Goal: Contribute content

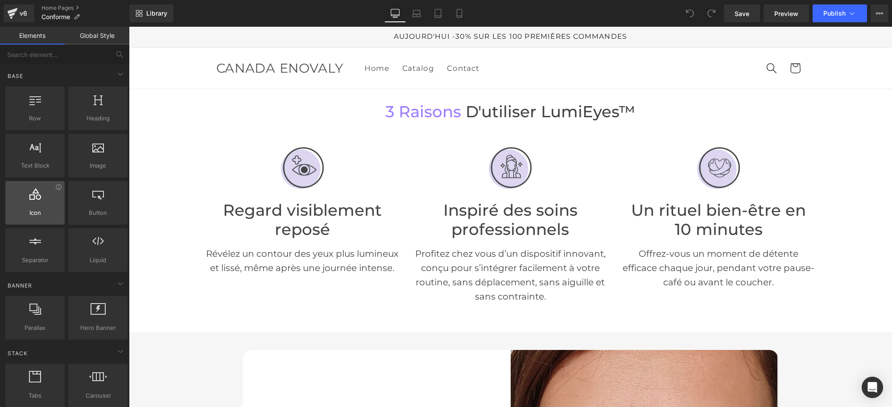
scroll to position [167, 0]
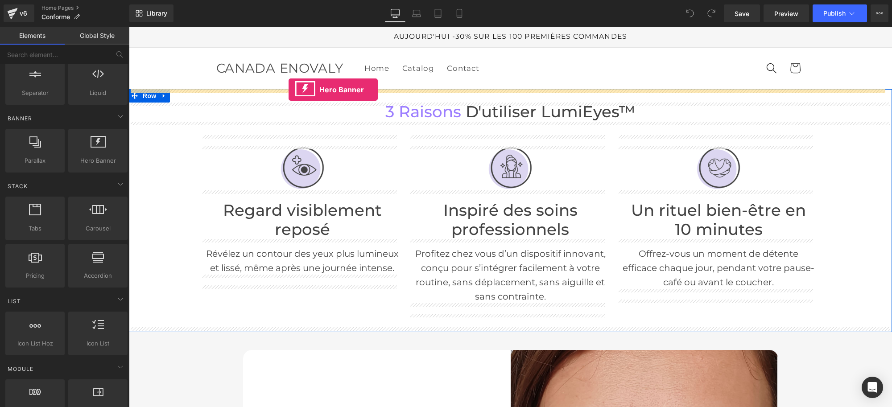
drag, startPoint x: 217, startPoint y: 184, endPoint x: 289, endPoint y: 90, distance: 118.5
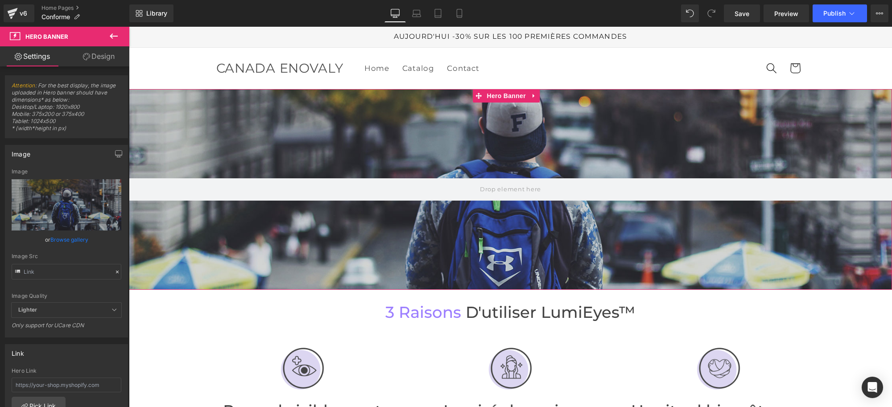
click at [474, 138] on div at bounding box center [510, 189] width 763 height 201
click at [58, 268] on input "text" at bounding box center [67, 272] width 110 height 16
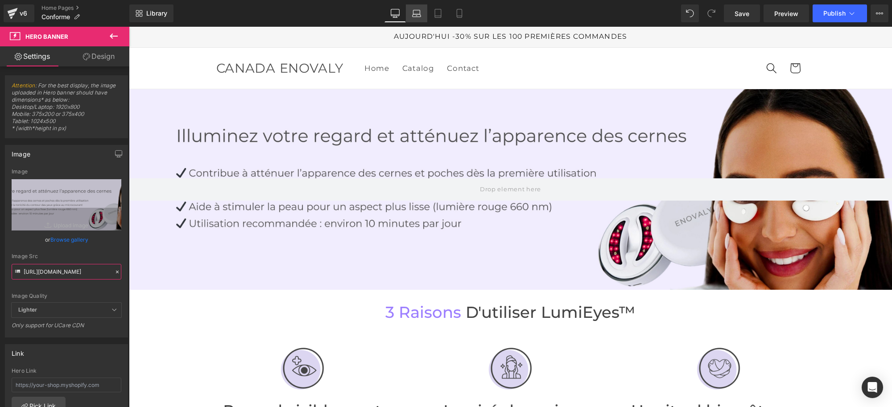
type input "[URL][DOMAIN_NAME]"
click at [419, 9] on icon at bounding box center [416, 13] width 9 height 9
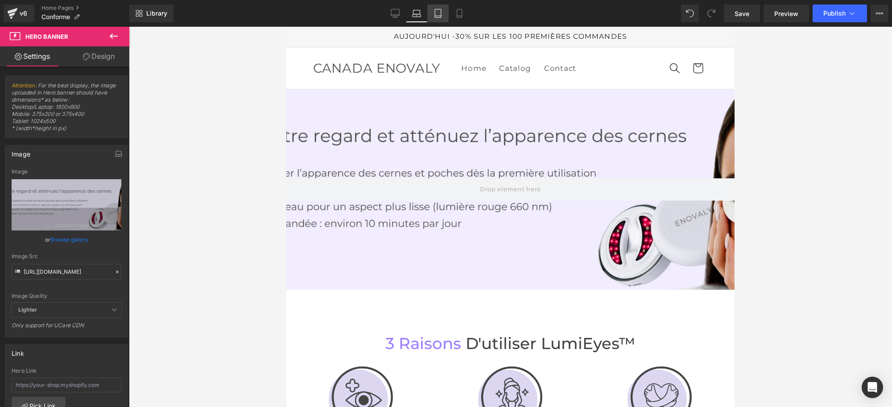
drag, startPoint x: 438, startPoint y: 17, endPoint x: 91, endPoint y: 30, distance: 347.7
click at [438, 17] on icon at bounding box center [438, 13] width 9 height 9
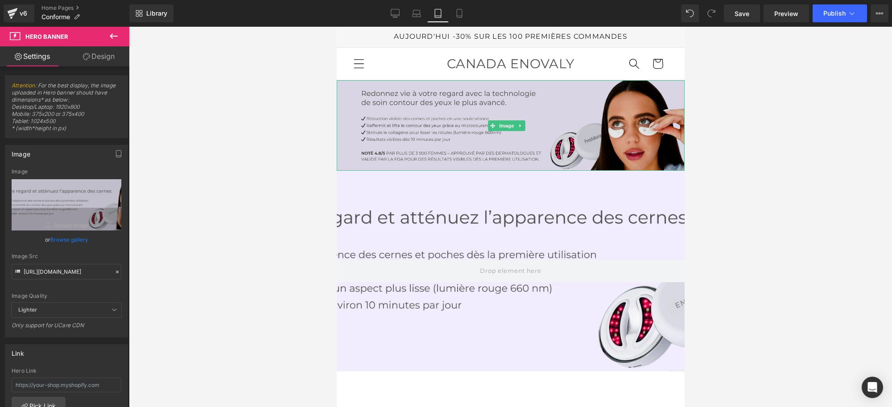
click at [432, 120] on img at bounding box center [510, 125] width 348 height 91
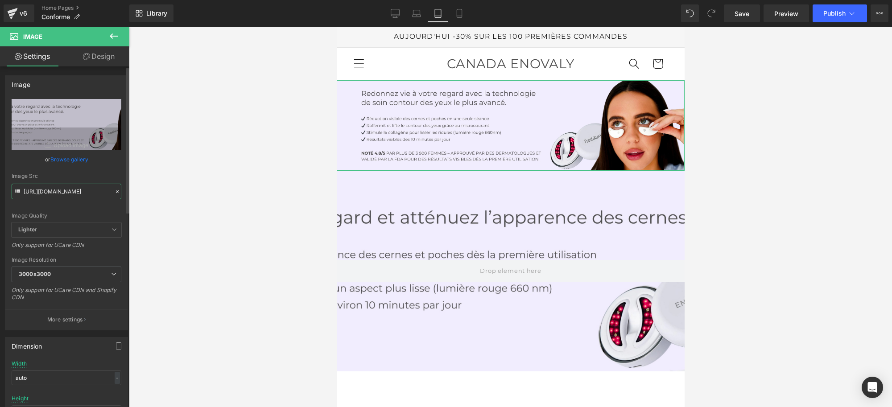
click at [63, 192] on input "[URL][DOMAIN_NAME]" at bounding box center [67, 192] width 110 height 16
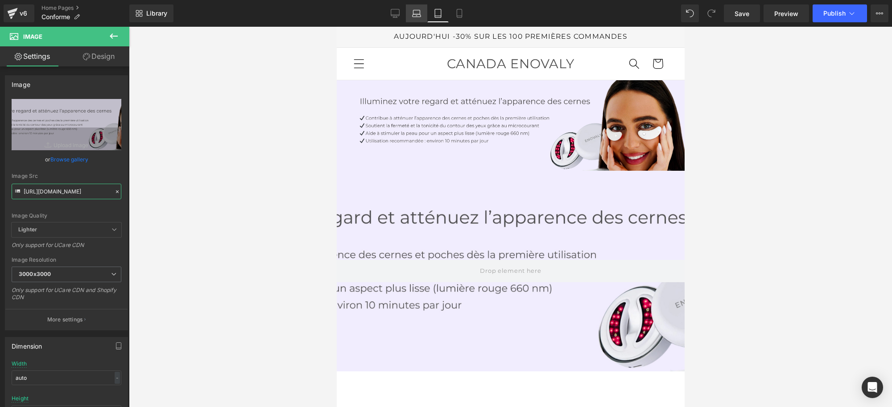
type input "[URL][DOMAIN_NAME]"
click at [415, 12] on icon at bounding box center [416, 13] width 9 height 9
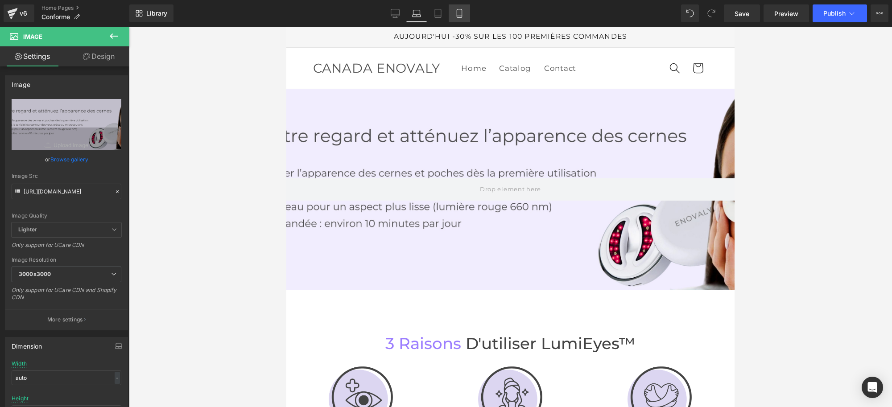
click at [456, 15] on icon at bounding box center [459, 13] width 9 height 9
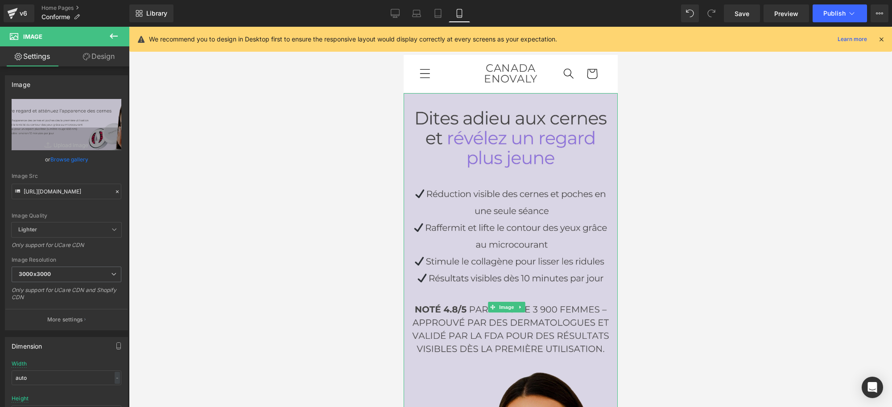
scroll to position [56, 0]
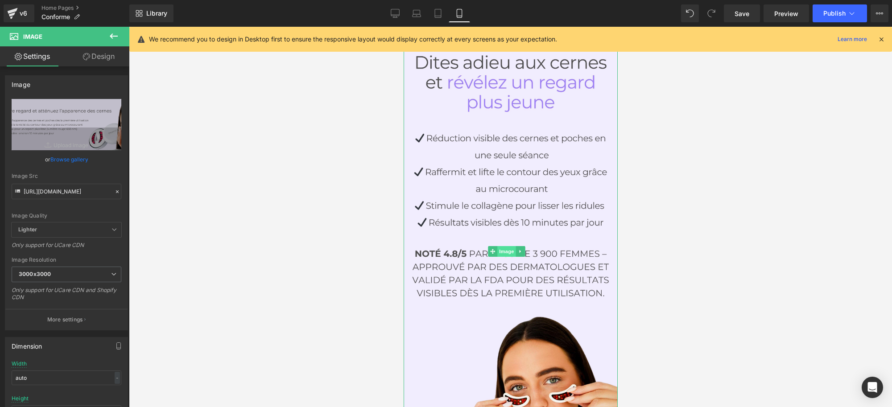
click at [507, 246] on span "Image" at bounding box center [506, 251] width 19 height 11
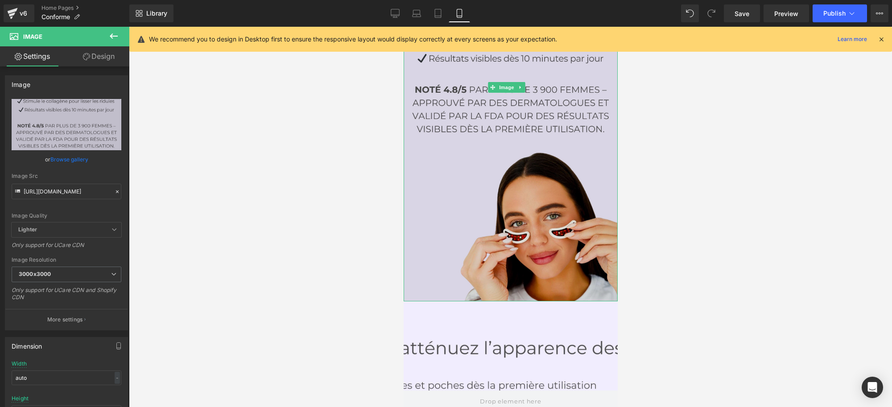
scroll to position [167, 0]
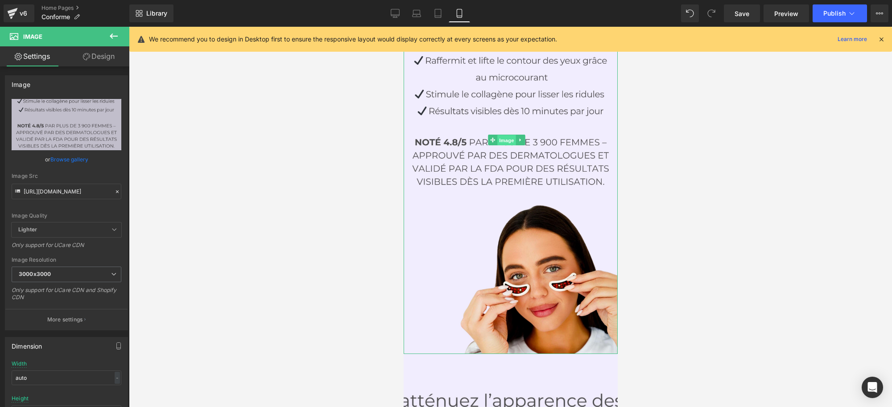
click at [502, 135] on span "Image" at bounding box center [506, 140] width 19 height 11
click at [59, 194] on input "[URL][DOMAIN_NAME]" at bounding box center [67, 192] width 110 height 16
paste input "72/2111/6229/files/Banniere_mobile.jpg?v=[PHONE_NUMBER]"
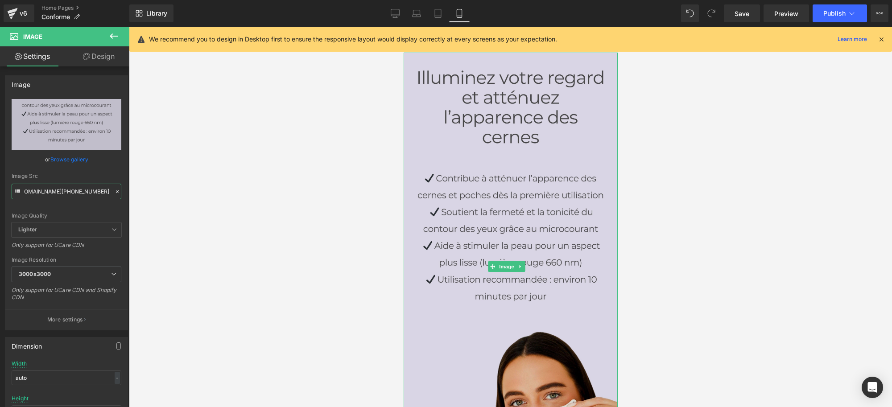
scroll to position [0, 0]
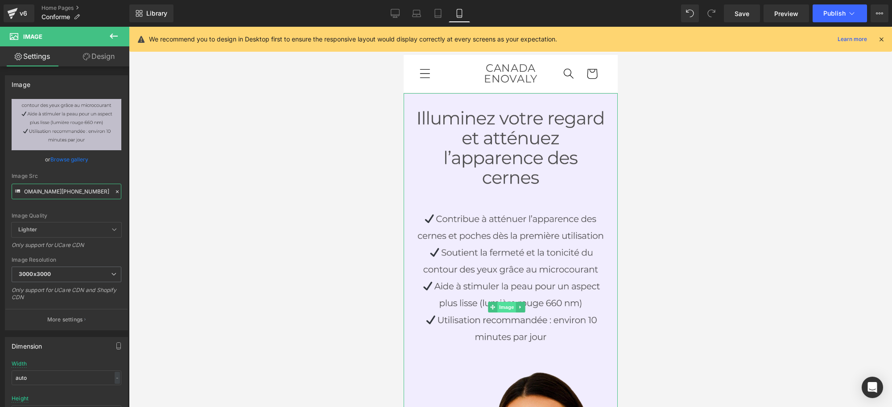
click at [505, 302] on span "Image" at bounding box center [506, 307] width 19 height 11
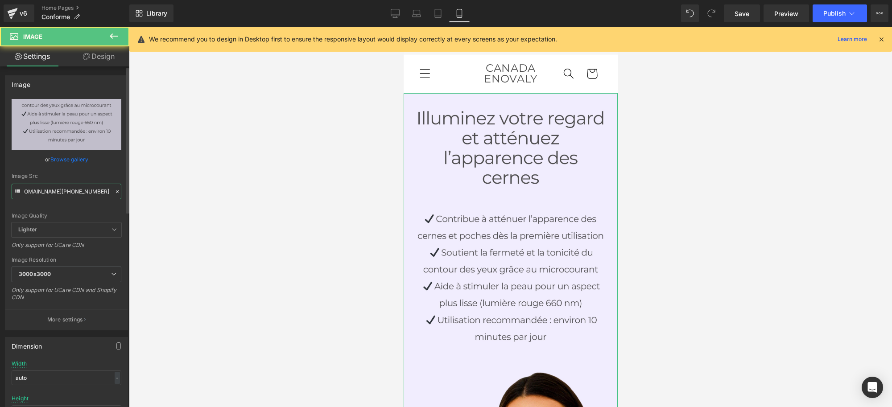
click at [49, 193] on input "[URL][DOMAIN_NAME][PHONE_NUMBER]" at bounding box center [67, 192] width 110 height 16
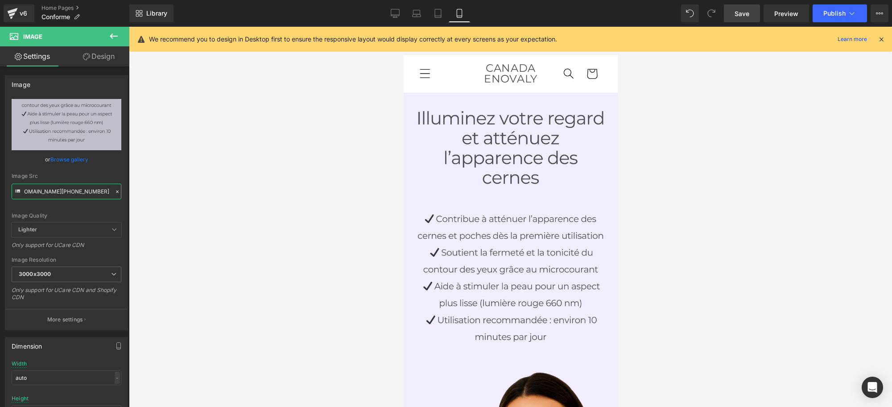
type input "[URL][DOMAIN_NAME]"
click at [737, 16] on span "Save" at bounding box center [742, 13] width 15 height 9
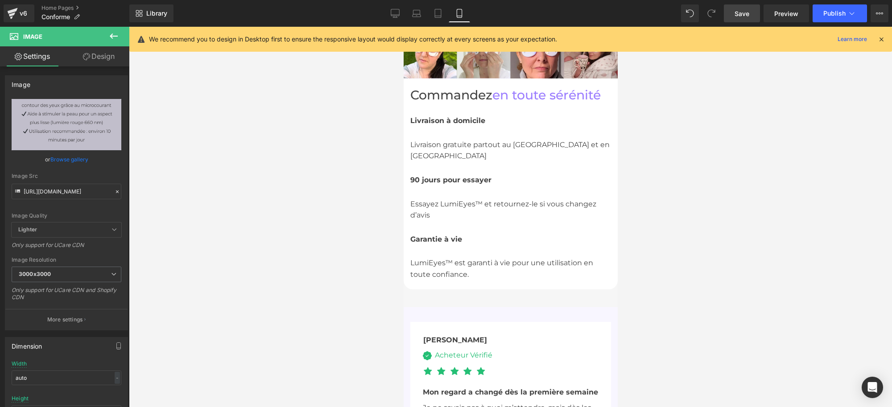
scroll to position [2063, 0]
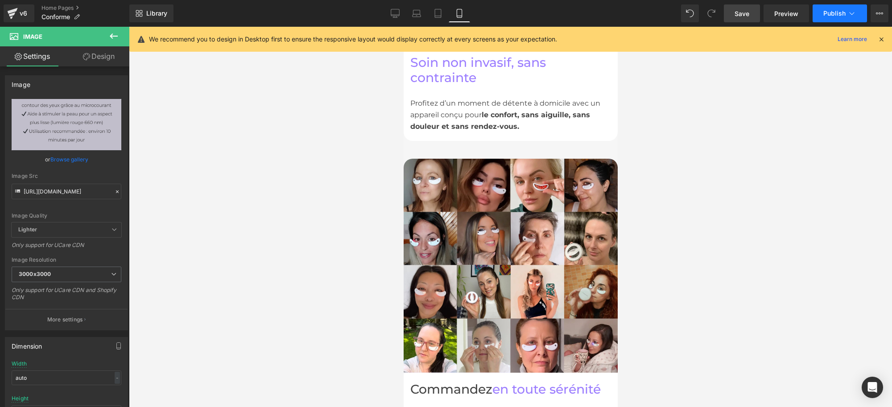
click at [829, 12] on span "Publish" at bounding box center [834, 13] width 22 height 7
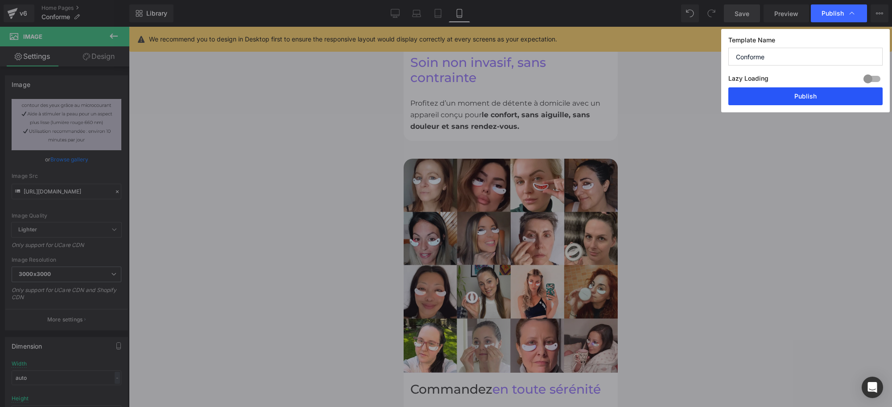
click at [779, 95] on button "Publish" at bounding box center [805, 96] width 154 height 18
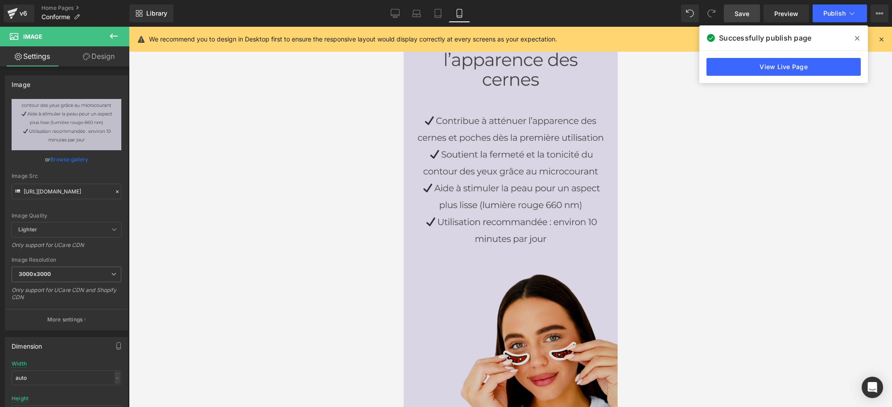
scroll to position [56, 0]
